Goal: Task Accomplishment & Management: Manage account settings

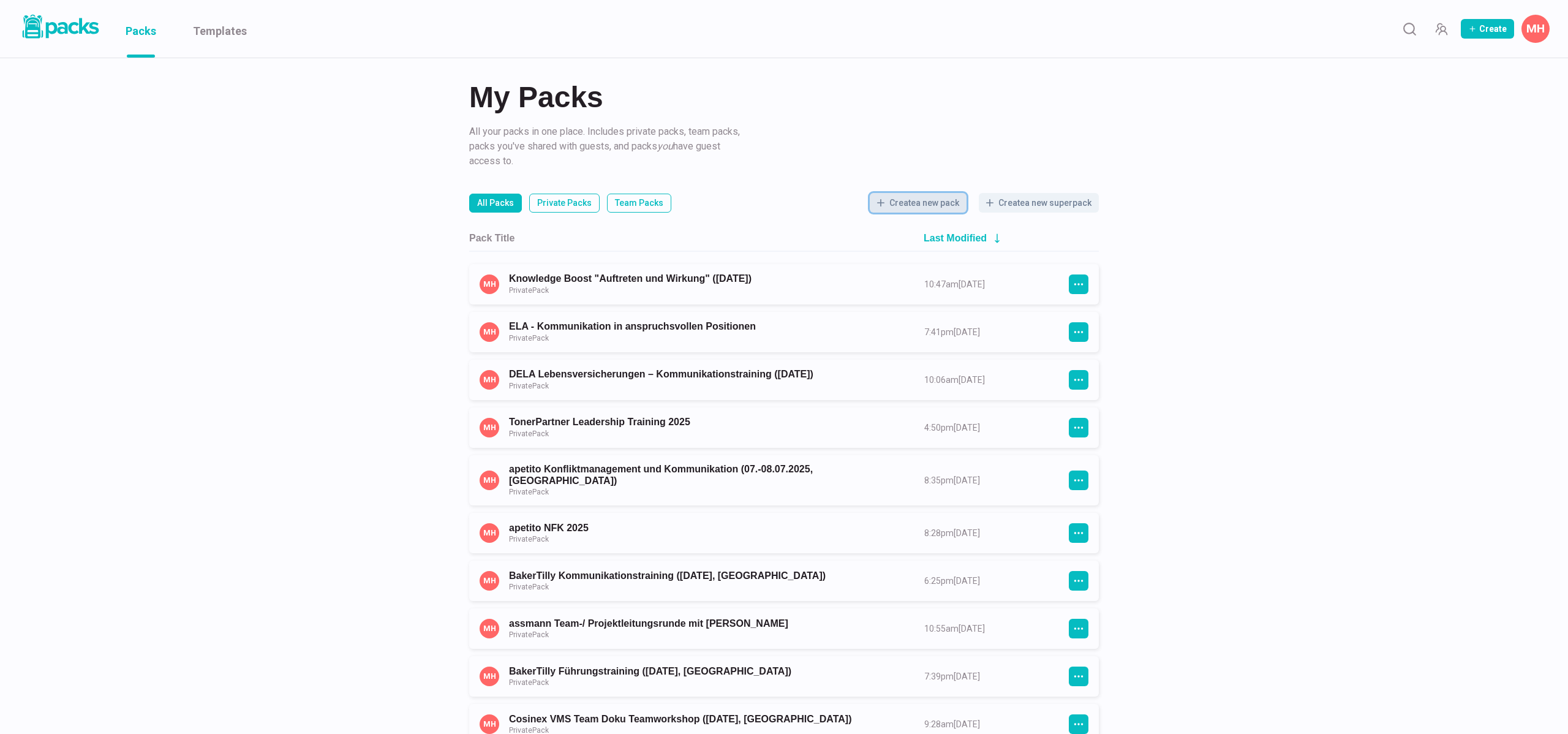
click at [933, 210] on button "Create a new pack" at bounding box center [918, 202] width 97 height 20
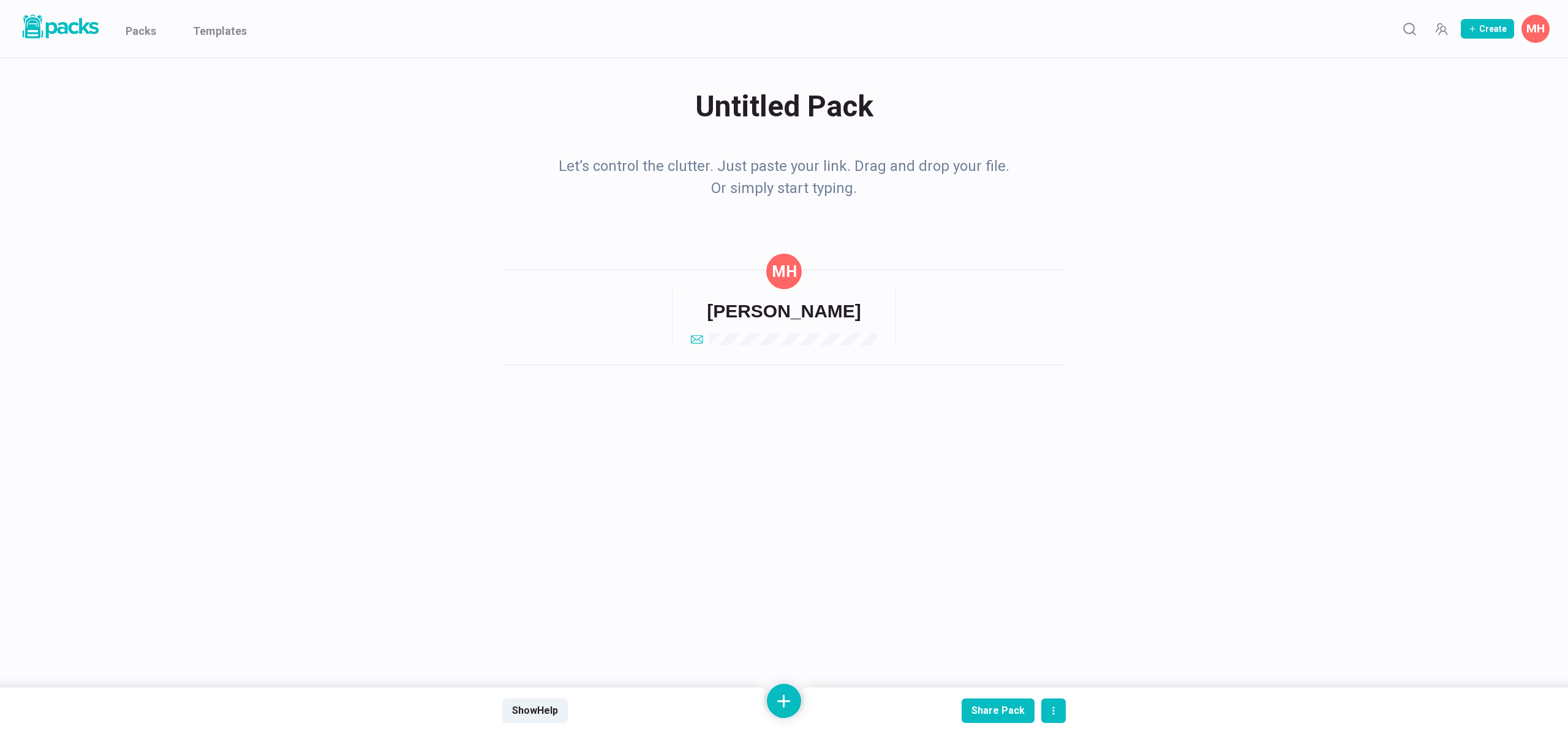
click at [744, 118] on div "Untitled Pack Untitled Pack" at bounding box center [784, 106] width 563 height 48
click at [744, 118] on textarea "Untitled Pack" at bounding box center [786, 107] width 559 height 49
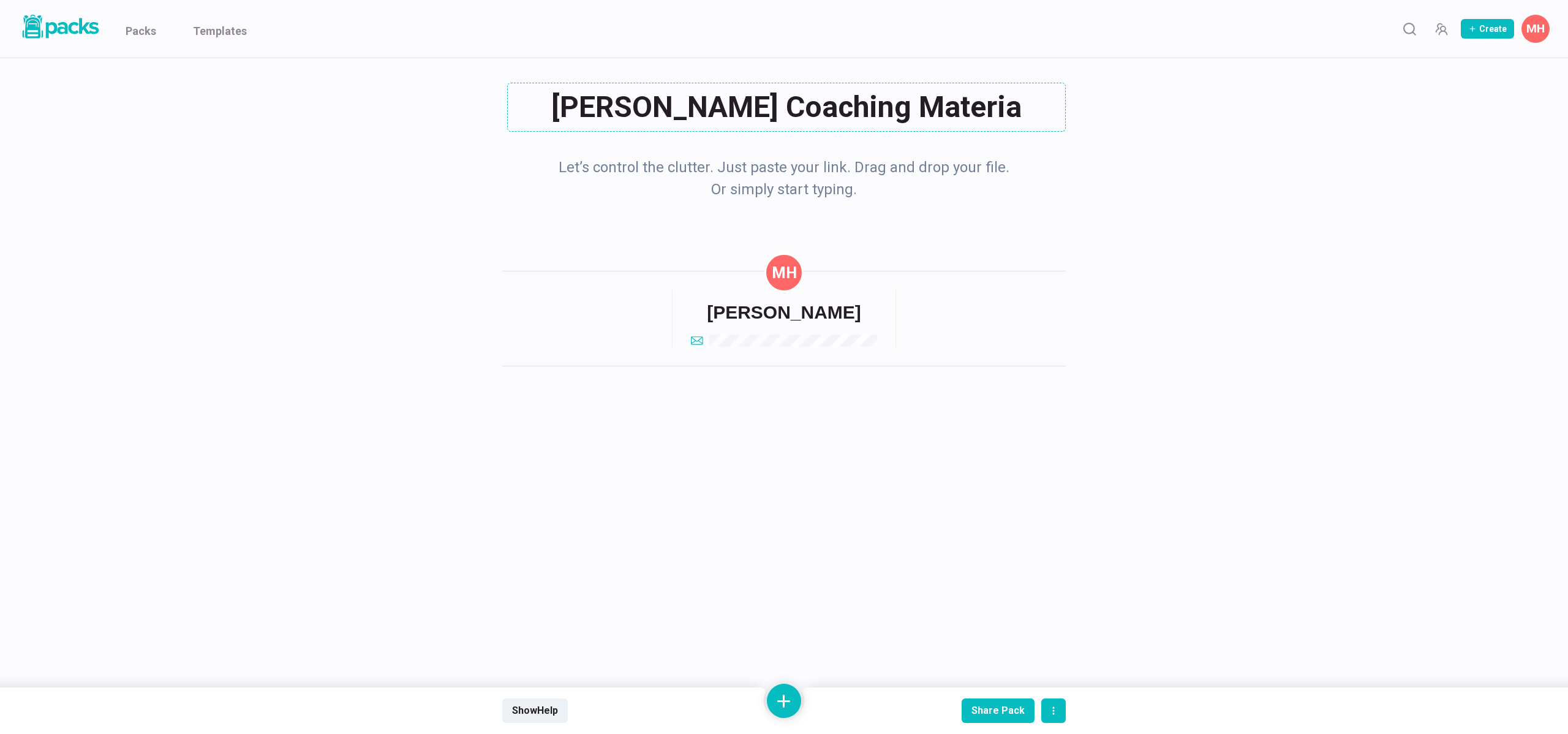
type textarea "[PERSON_NAME] Coaching Material"
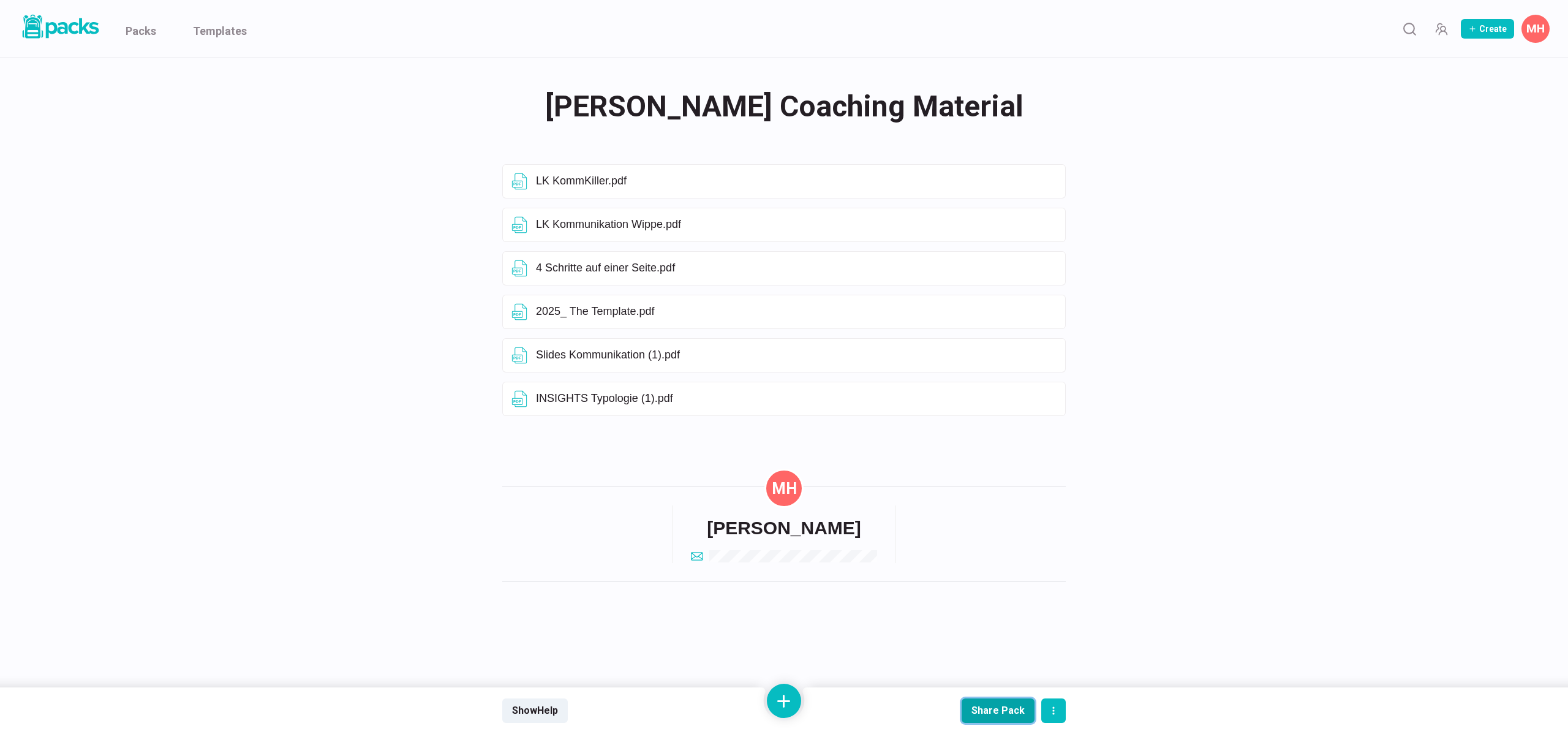
click at [992, 711] on div "Share Pack" at bounding box center [997, 710] width 53 height 11
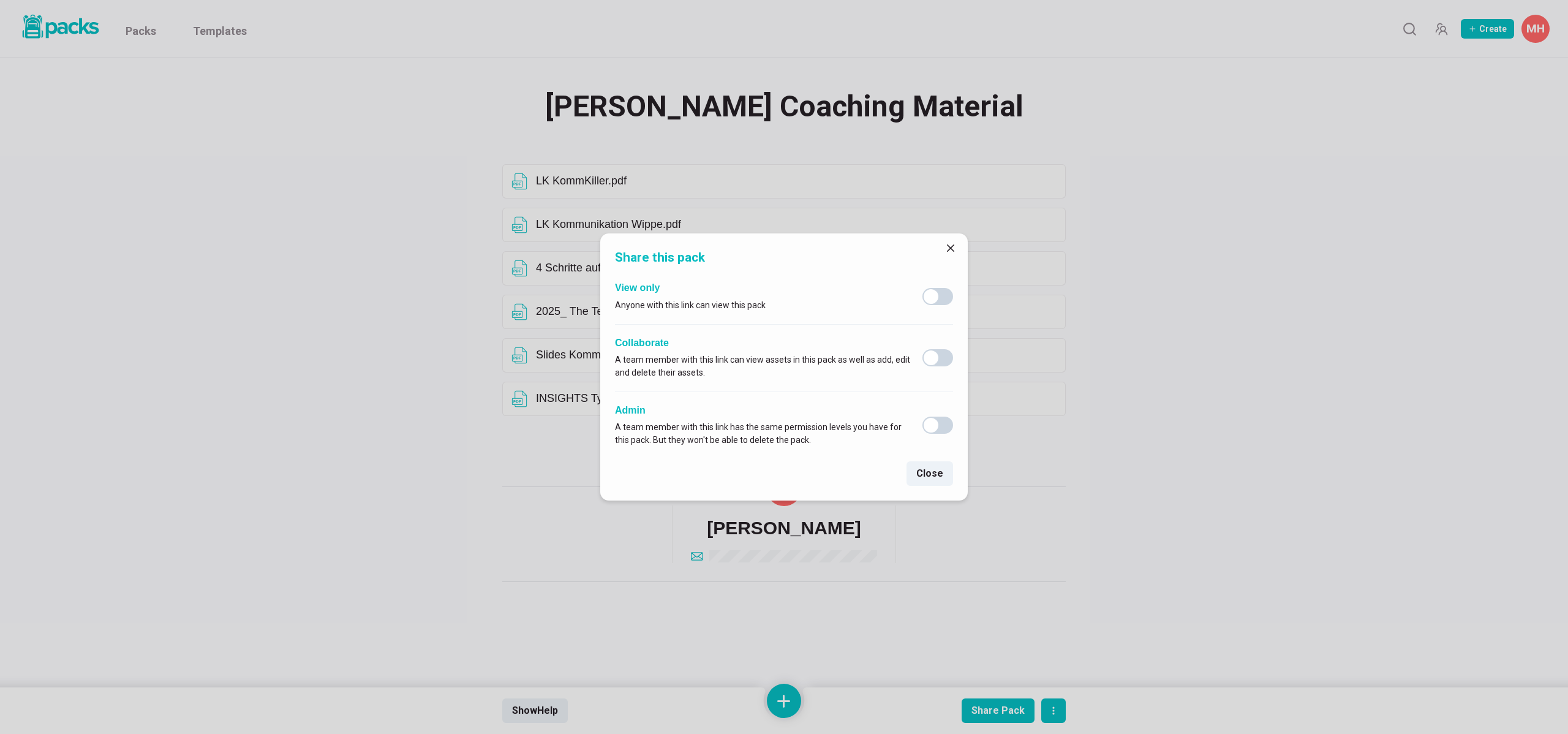
click at [939, 300] on span at bounding box center [937, 297] width 31 height 17
click at [923, 288] on input "checkbox" at bounding box center [922, 287] width 1 height 1
checkbox input "true"
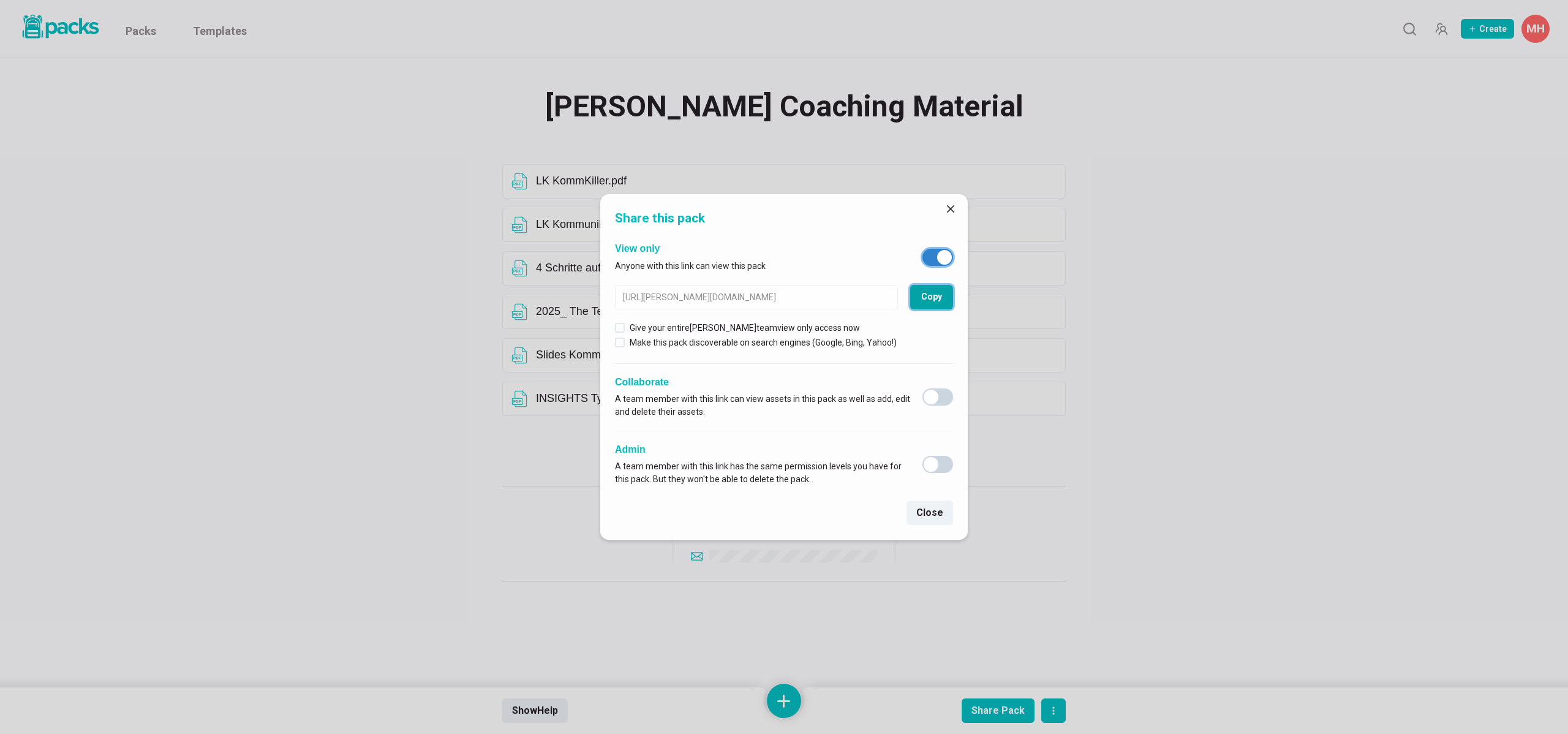
click at [926, 294] on button "Copy" at bounding box center [932, 297] width 43 height 24
